Goal: Task Accomplishment & Management: Manage account settings

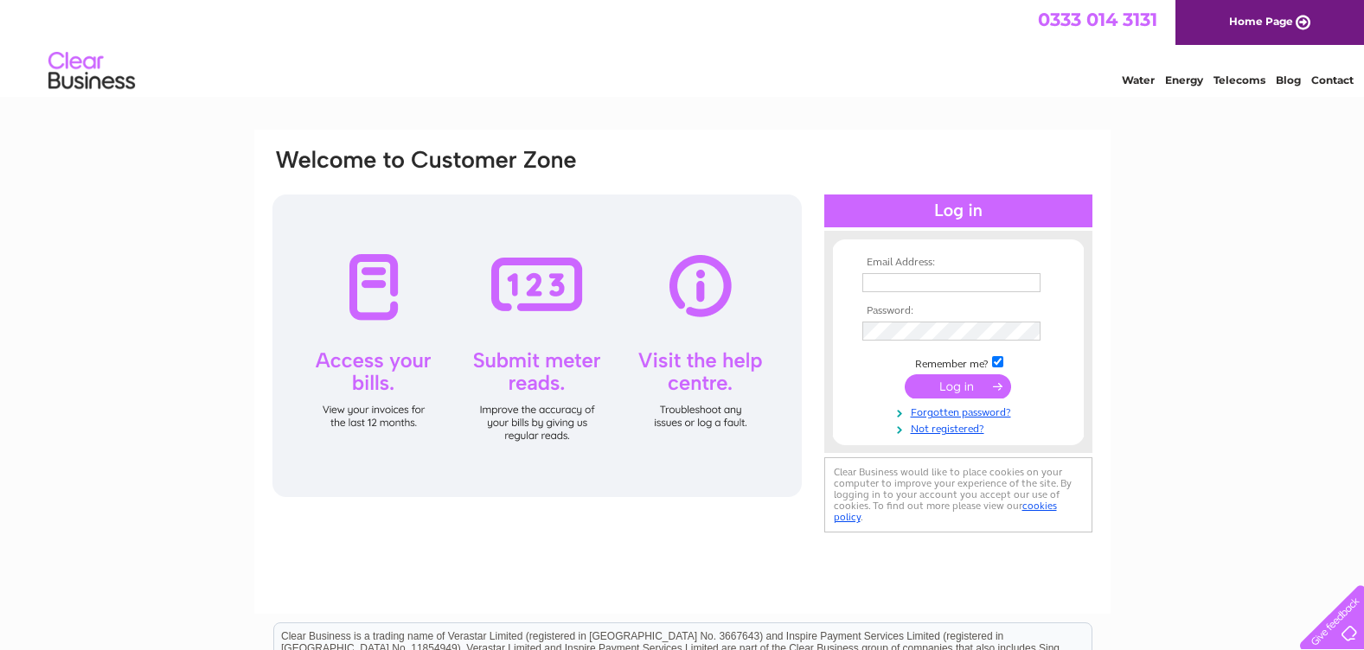
type input "cathkinconv@gmail.com"
click at [962, 381] on input "submit" at bounding box center [958, 386] width 106 height 24
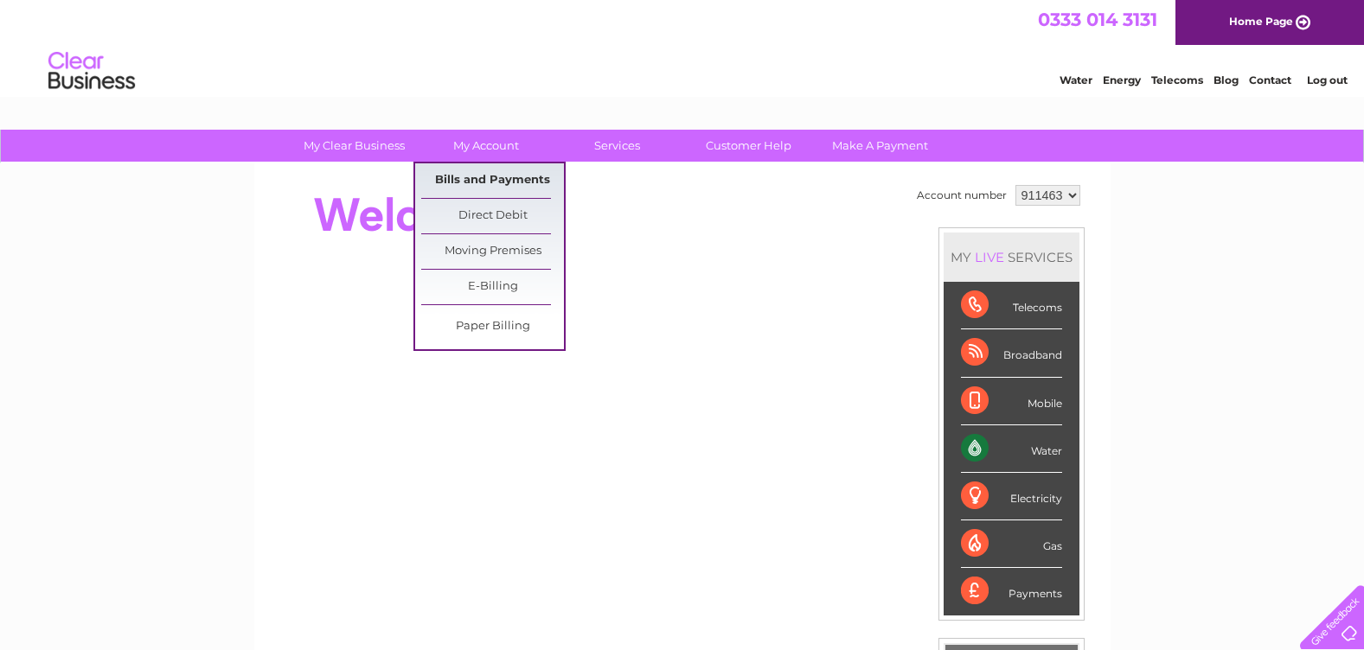
click at [486, 172] on link "Bills and Payments" at bounding box center [492, 180] width 143 height 35
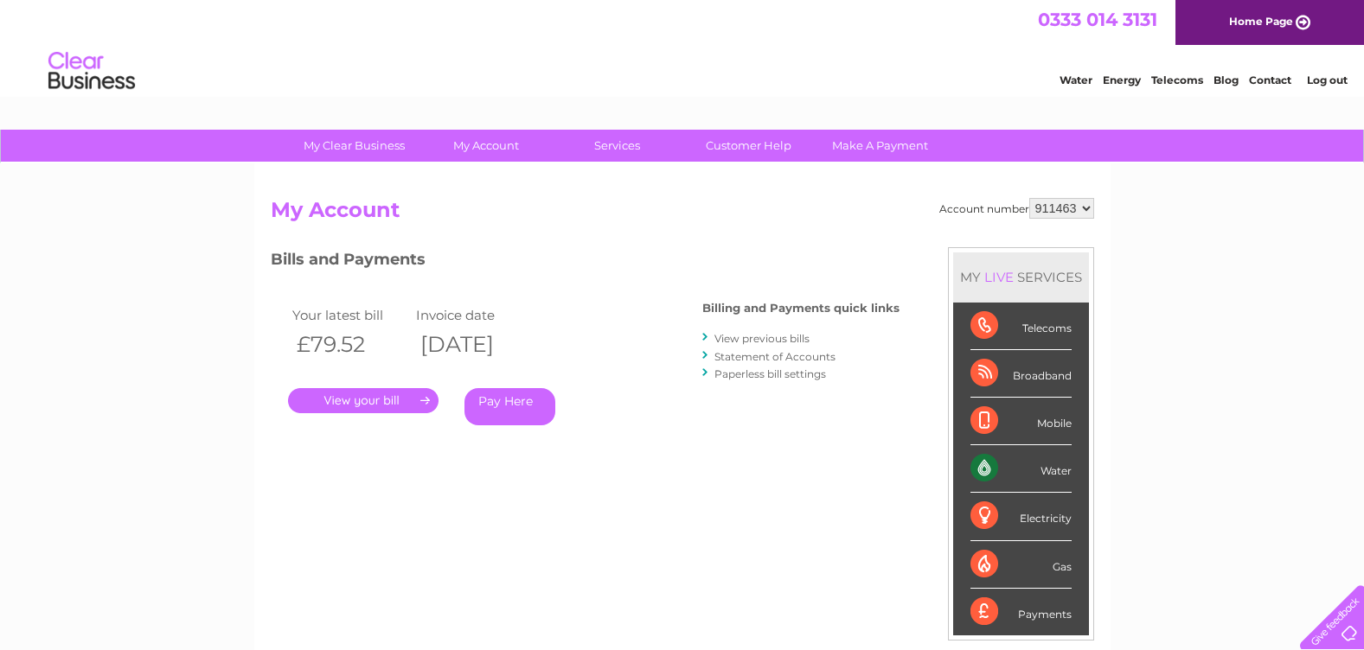
click at [366, 402] on link "." at bounding box center [363, 400] width 150 height 25
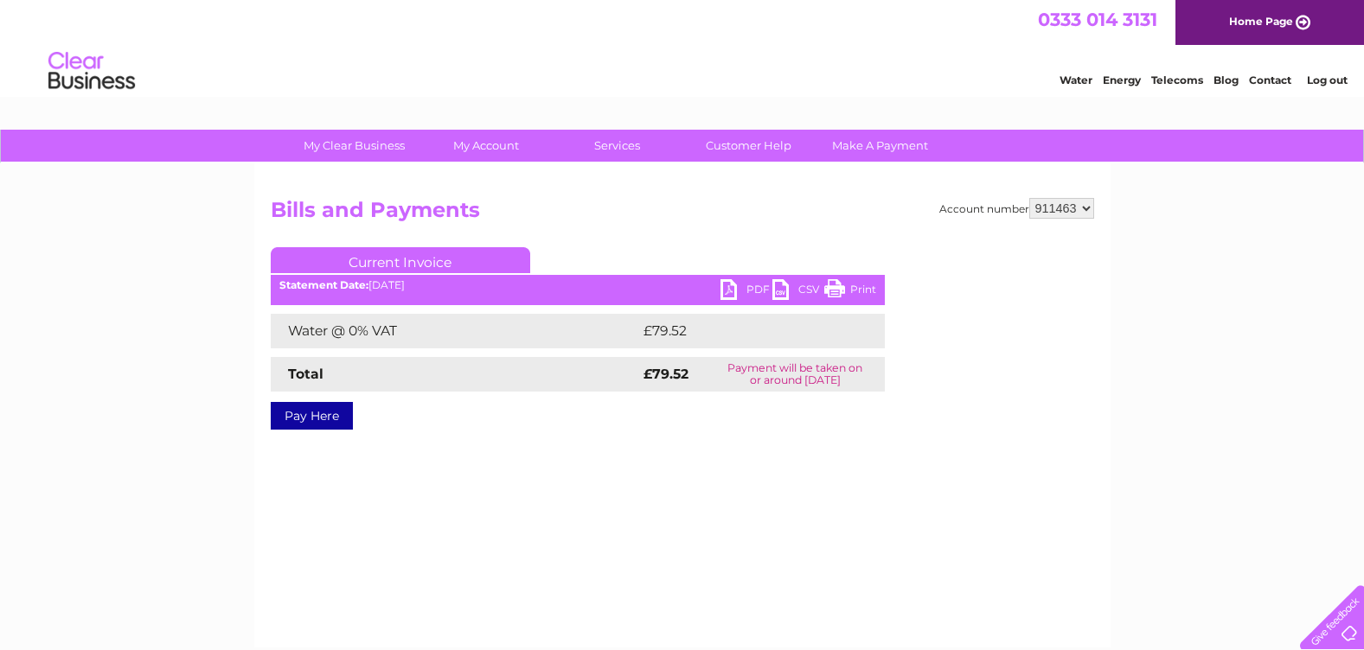
click at [743, 291] on link "PDF" at bounding box center [746, 291] width 52 height 25
